Goal: Task Accomplishment & Management: Manage account settings

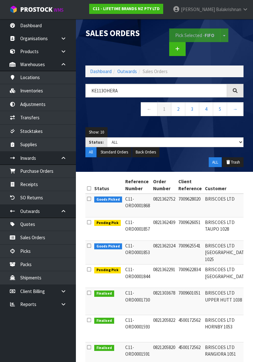
click at [93, 70] on link "Dashboard" at bounding box center [101, 71] width 22 height 6
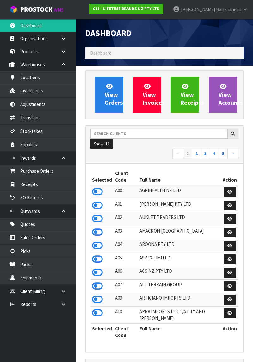
scroll to position [580, 168]
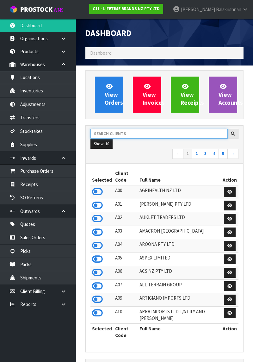
click at [178, 131] on input "text" at bounding box center [158, 134] width 137 height 10
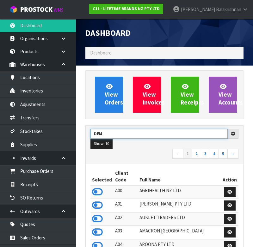
type input "DEM"
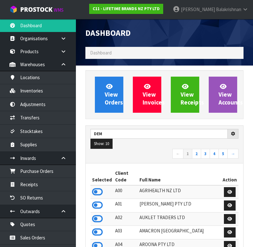
click at [138, 147] on ul "Show: 10 5 10 25 50" at bounding box center [164, 143] width 148 height 10
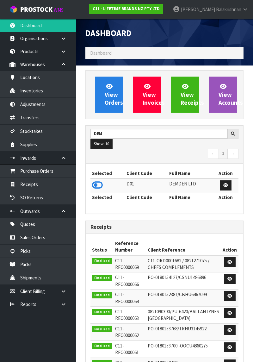
click at [102, 182] on icon at bounding box center [97, 184] width 11 height 9
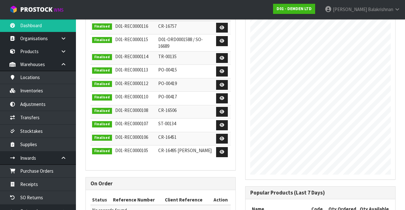
scroll to position [214, 0]
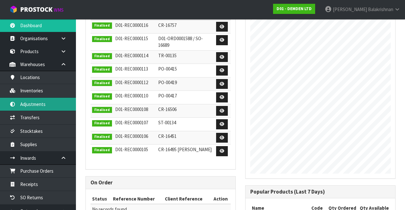
click at [44, 107] on link "Adjustments" at bounding box center [38, 104] width 76 height 13
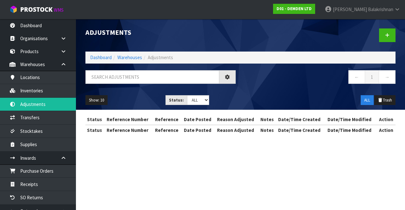
click at [30, 84] on div "Adjustments Dashboard Warehouses Adjustments ← 1 → Show: 10 5 10 25 50 Status: …" at bounding box center [202, 73] width 405 height 146
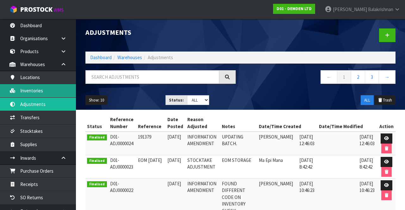
click at [34, 90] on link "Inventories" at bounding box center [38, 90] width 76 height 13
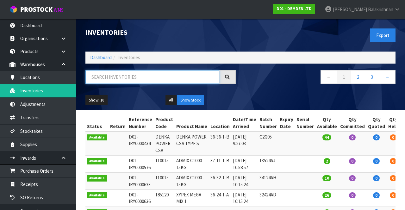
click at [165, 76] on input "text" at bounding box center [152, 77] width 134 height 14
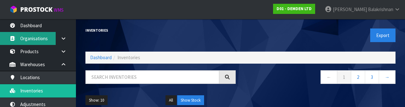
click at [10, 40] on icon at bounding box center [12, 38] width 6 height 5
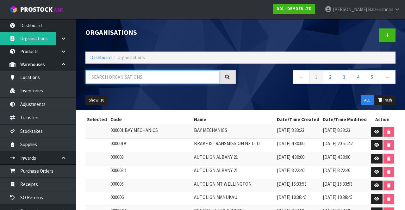
click at [145, 80] on input "text" at bounding box center [152, 77] width 134 height 14
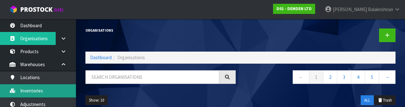
click at [42, 87] on link "Inventories" at bounding box center [38, 90] width 76 height 13
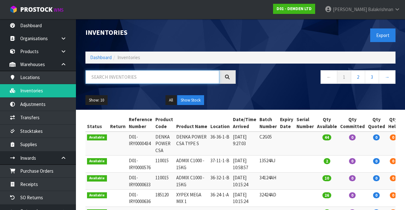
click at [162, 75] on input "text" at bounding box center [152, 77] width 134 height 14
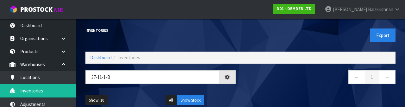
click at [253, 98] on div "Show: 10 5 10 25 50 All Show Stock" at bounding box center [240, 100] width 319 height 20
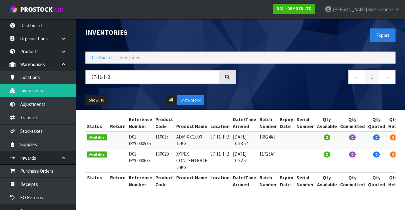
click at [126, 66] on div "Inventories Export Dashboard Inventories 37-11-1-B ← 1 → Show: 10 5 10 25 50 Al…" at bounding box center [240, 64] width 319 height 91
click at [178, 78] on input "37-11-1-B" at bounding box center [152, 77] width 134 height 14
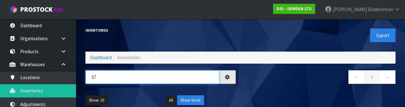
type input "3"
type input "160020"
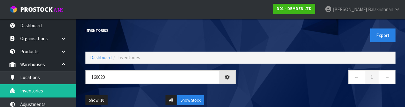
click at [253, 88] on div "← 1 →" at bounding box center [320, 80] width 160 height 20
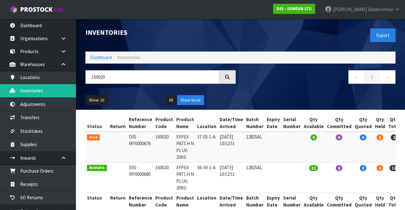
scroll to position [0, 9]
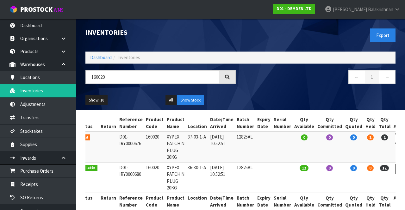
click at [253, 138] on icon at bounding box center [400, 138] width 5 height 4
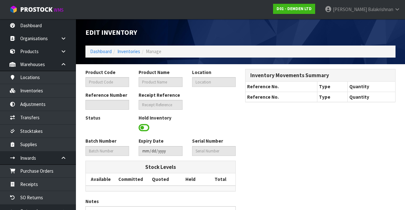
type input "160020"
type input "XYPEX PATCH N PLUG 20KG"
type input "37-03-1-A"
type input "D01-IRY0000676"
type input "D01-REC0000114"
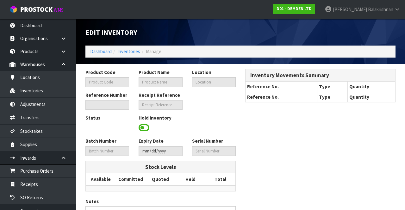
type input "12825AL"
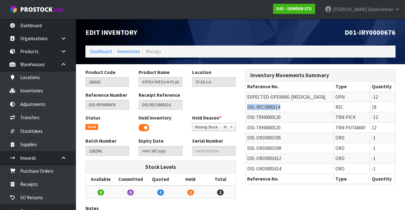
copy span "D01-REC0000114"
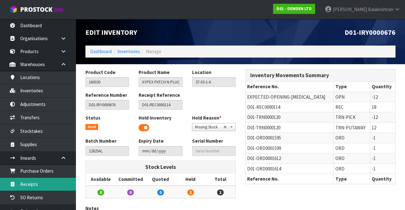
click at [45, 189] on link "Receipts" at bounding box center [38, 184] width 76 height 13
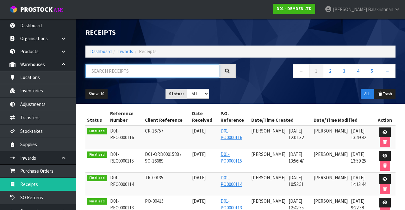
paste input "D01-REC0000114"
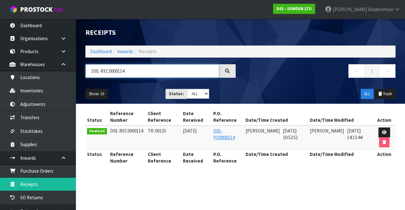
type input "D01-REC0000114"
click at [253, 134] on link at bounding box center [384, 132] width 12 height 10
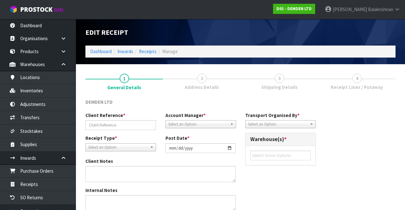
click at [253, 65] on section "1 General Details 2 Address Details 3 Shipping Details 4 Receipt Lines / Putawa…" at bounding box center [240, 173] width 329 height 219
click at [253, 78] on link "3 Shipping Details" at bounding box center [278, 81] width 77 height 25
type input "TR-00135"
type input "[DATE]"
type input "[PERSON_NAME]"
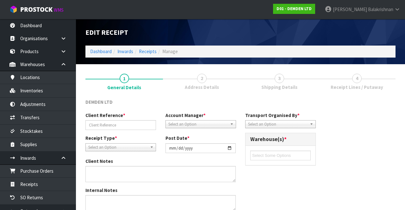
type input "[DATE]"
type input "10"
type input "52"
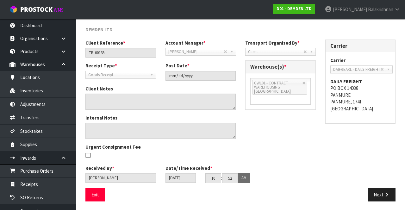
scroll to position [72, 0]
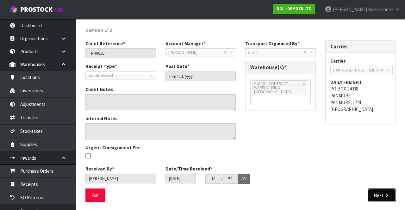
click at [253, 192] on button "Next" at bounding box center [381, 195] width 28 height 14
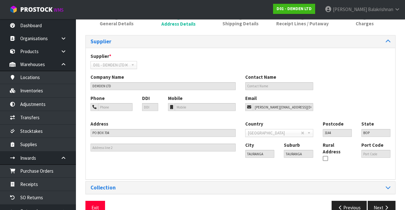
scroll to position [70, 0]
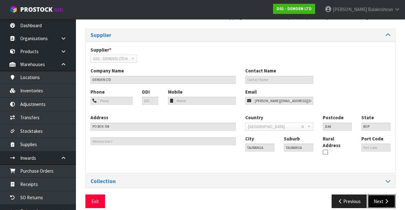
click at [253, 194] on button "Next" at bounding box center [381, 201] width 28 height 14
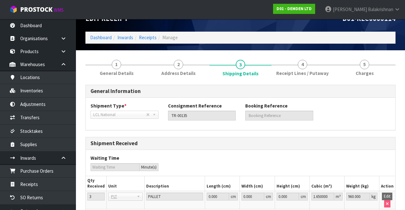
scroll to position [15, 0]
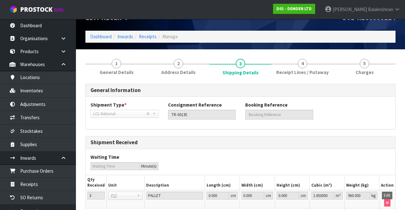
click at [253, 64] on link "4 Receipt Lines / Putaway" at bounding box center [302, 66] width 62 height 25
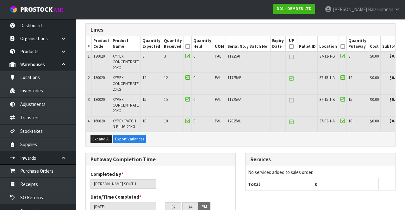
scroll to position [75, 0]
copy span "160020"
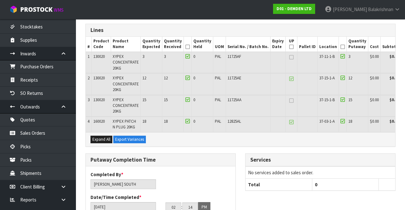
scroll to position [112, 0]
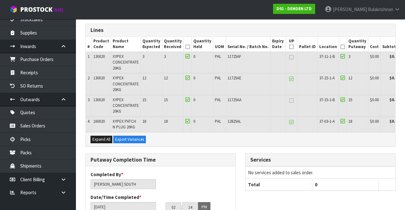
click at [63, 173] on link at bounding box center [66, 179] width 20 height 13
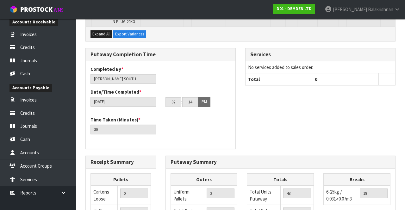
scroll to position [180, 0]
click at [59, 189] on link at bounding box center [66, 192] width 20 height 13
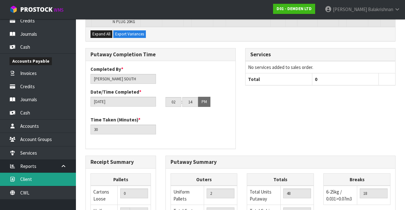
click at [45, 179] on link "Client" at bounding box center [38, 179] width 76 height 13
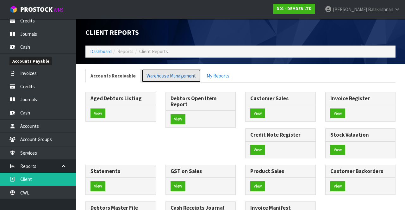
click at [175, 74] on link "Warehouse Management" at bounding box center [170, 76] width 59 height 14
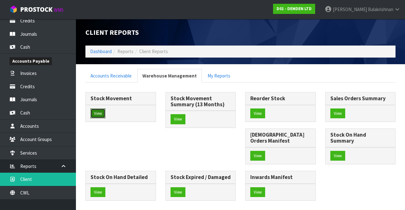
click at [104, 114] on button "View" at bounding box center [97, 113] width 15 height 10
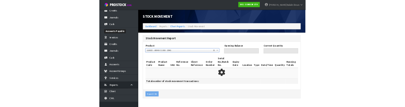
scroll to position [17, 0]
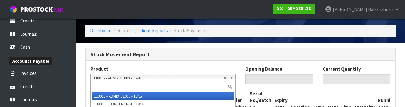
type input "19"
type input "57"
click at [223, 74] on link "110015 - ADMIX C1000 - 15KG" at bounding box center [162, 78] width 145 height 8
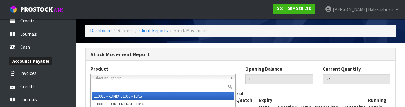
scroll to position [50, 0]
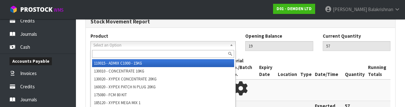
type input "0"
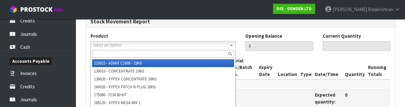
paste input "160020"
type input "160020"
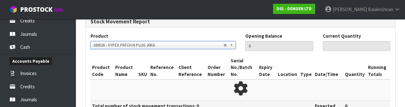
type input "10"
type input "14"
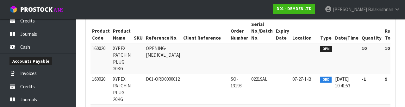
scroll to position [88, 0]
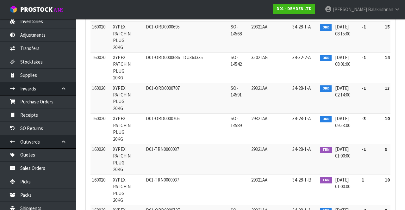
scroll to position [0, 0]
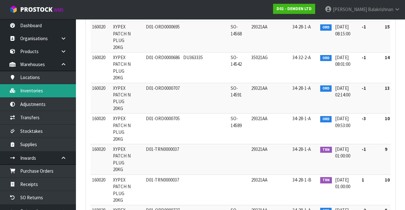
click at [41, 94] on link "Inventories" at bounding box center [38, 90] width 76 height 13
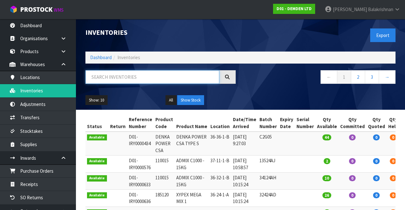
click at [137, 79] on input "text" at bounding box center [152, 77] width 134 height 14
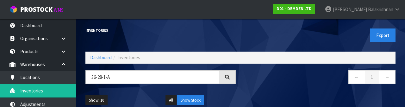
click at [253, 83] on nav "← 1 →" at bounding box center [320, 77] width 150 height 15
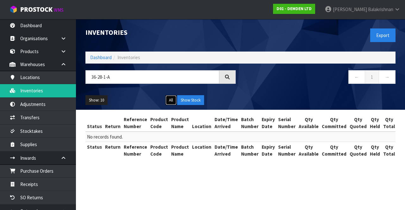
click at [171, 103] on button "All" at bounding box center [170, 100] width 11 height 10
click at [193, 97] on button "Show Stock" at bounding box center [190, 100] width 27 height 10
click at [141, 78] on input "36-28-1-A" at bounding box center [152, 77] width 134 height 14
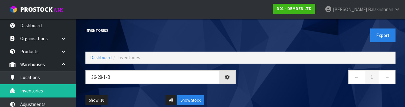
click at [253, 83] on nav "← 1 →" at bounding box center [320, 77] width 150 height 15
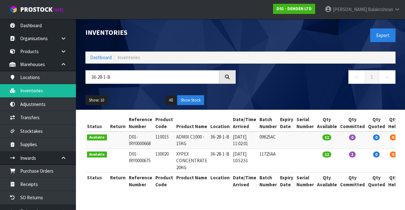
type input "36-28-1-B"
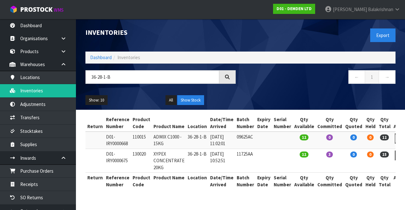
click at [253, 133] on link at bounding box center [401, 138] width 12 height 10
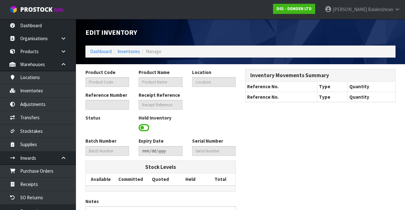
type input "110015"
type input "ADMIX C1000 - 15KG"
type input "36-28-1-B"
type input "D01-IRY0000668"
type input "D01-REC0000112"
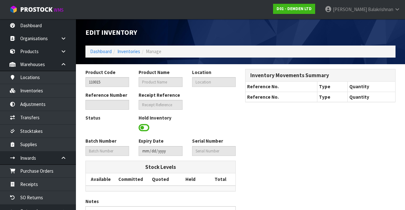
type input "09625AC"
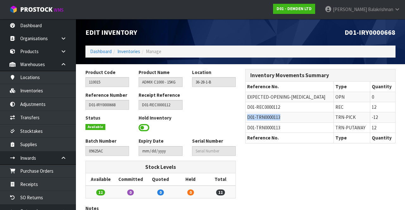
copy span "D01-TRN0000113"
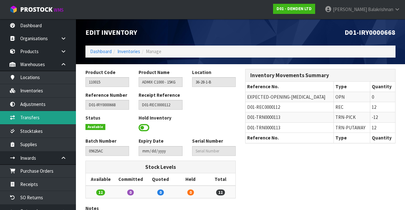
click at [42, 117] on link "Transfers" at bounding box center [38, 117] width 76 height 13
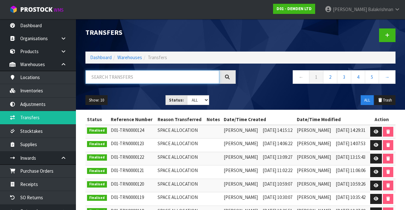
paste input "D01-TRN0000113"
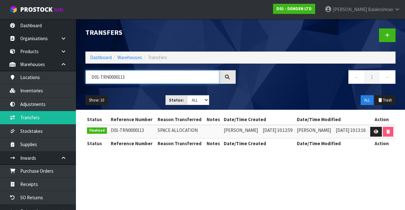
type input "D01-TRN0000113"
click at [253, 135] on link at bounding box center [376, 132] width 12 height 10
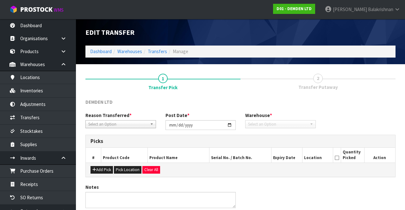
type input "[DATE]"
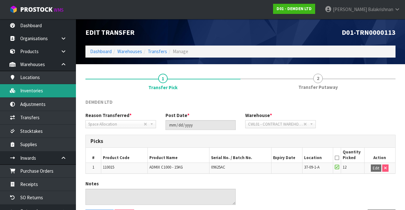
click at [44, 93] on link "Inventories" at bounding box center [38, 90] width 76 height 13
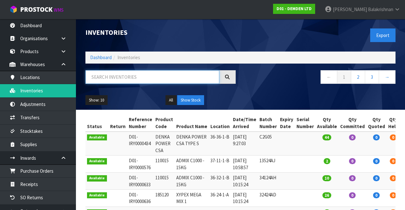
click at [133, 79] on input "text" at bounding box center [152, 77] width 134 height 14
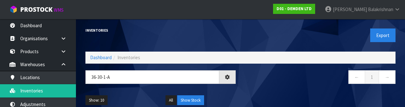
click at [253, 87] on div "← 1 →" at bounding box center [320, 80] width 160 height 20
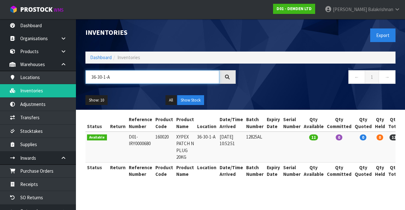
click at [138, 77] on input "36-30-1-A" at bounding box center [152, 77] width 134 height 14
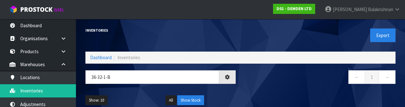
click at [253, 91] on div "Show: 10 5 10 25 50 All Show Stock" at bounding box center [240, 100] width 319 height 20
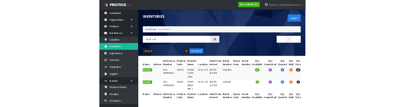
scroll to position [0, 3]
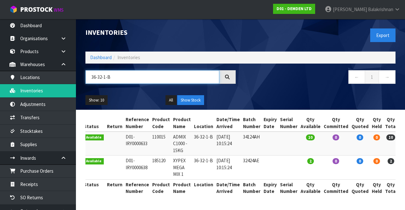
click at [188, 79] on input "36-32-1-B" at bounding box center [152, 77] width 134 height 14
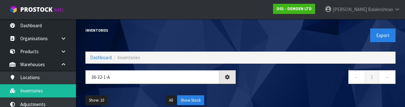
click at [253, 78] on nav "← 1 →" at bounding box center [320, 77] width 150 height 15
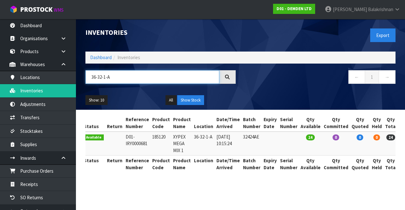
click at [132, 83] on input "36-32-1-A" at bounding box center [152, 77] width 134 height 14
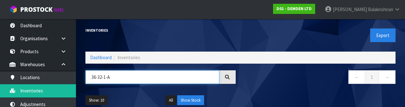
click at [104, 78] on input "36-32-1-A" at bounding box center [152, 77] width 134 height 14
click at [97, 76] on input "36-32-1-A" at bounding box center [152, 77] width 134 height 14
click at [97, 77] on input "36-32-1-A" at bounding box center [152, 77] width 134 height 14
click at [100, 77] on input "36-32-1-A" at bounding box center [152, 77] width 134 height 14
click at [97, 78] on input "36-32-1-A" at bounding box center [152, 77] width 134 height 14
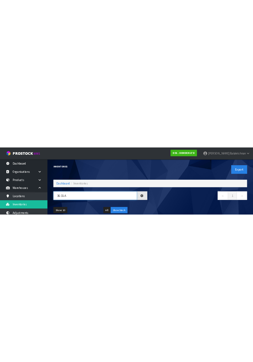
scroll to position [0, 1]
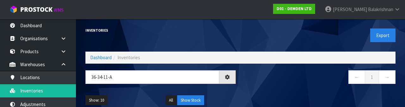
click at [141, 93] on div "Show: 10 5 10 25 50 All Show Stock" at bounding box center [240, 100] width 319 height 20
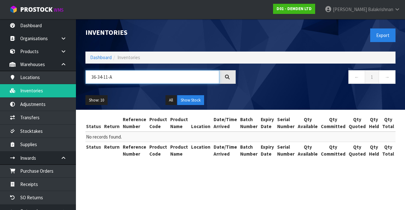
click at [104, 78] on input "36-34-11-A" at bounding box center [152, 77] width 134 height 14
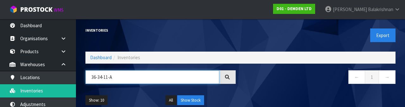
click at [104, 79] on input "36-34-11-A" at bounding box center [152, 77] width 134 height 14
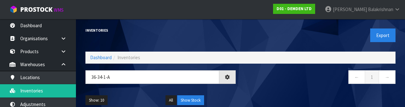
click at [253, 92] on div "Show: 10 5 10 25 50 All Show Stock" at bounding box center [240, 100] width 319 height 20
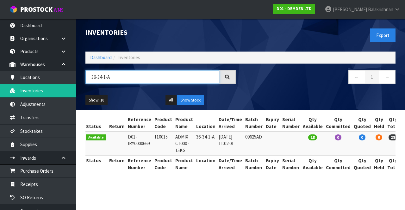
click at [168, 78] on input "36-34-1-A" at bounding box center [152, 77] width 134 height 14
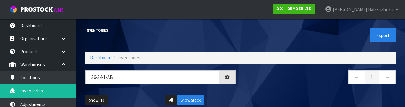
click at [253, 89] on div "← 1 →" at bounding box center [320, 80] width 160 height 20
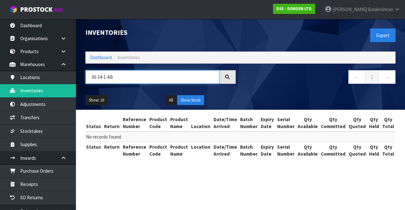
click at [181, 75] on input "36-34-1-AB" at bounding box center [152, 77] width 134 height 14
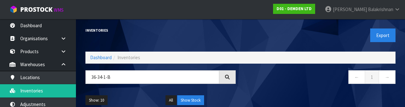
click at [253, 94] on div "Show: 10 5 10 25 50 All Show Stock" at bounding box center [240, 100] width 319 height 20
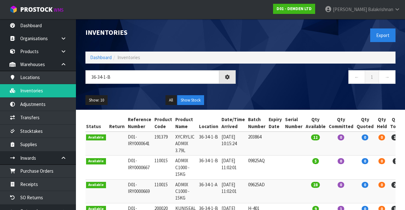
type input "36-34-1-B"
